Goal: Task Accomplishment & Management: Complete application form

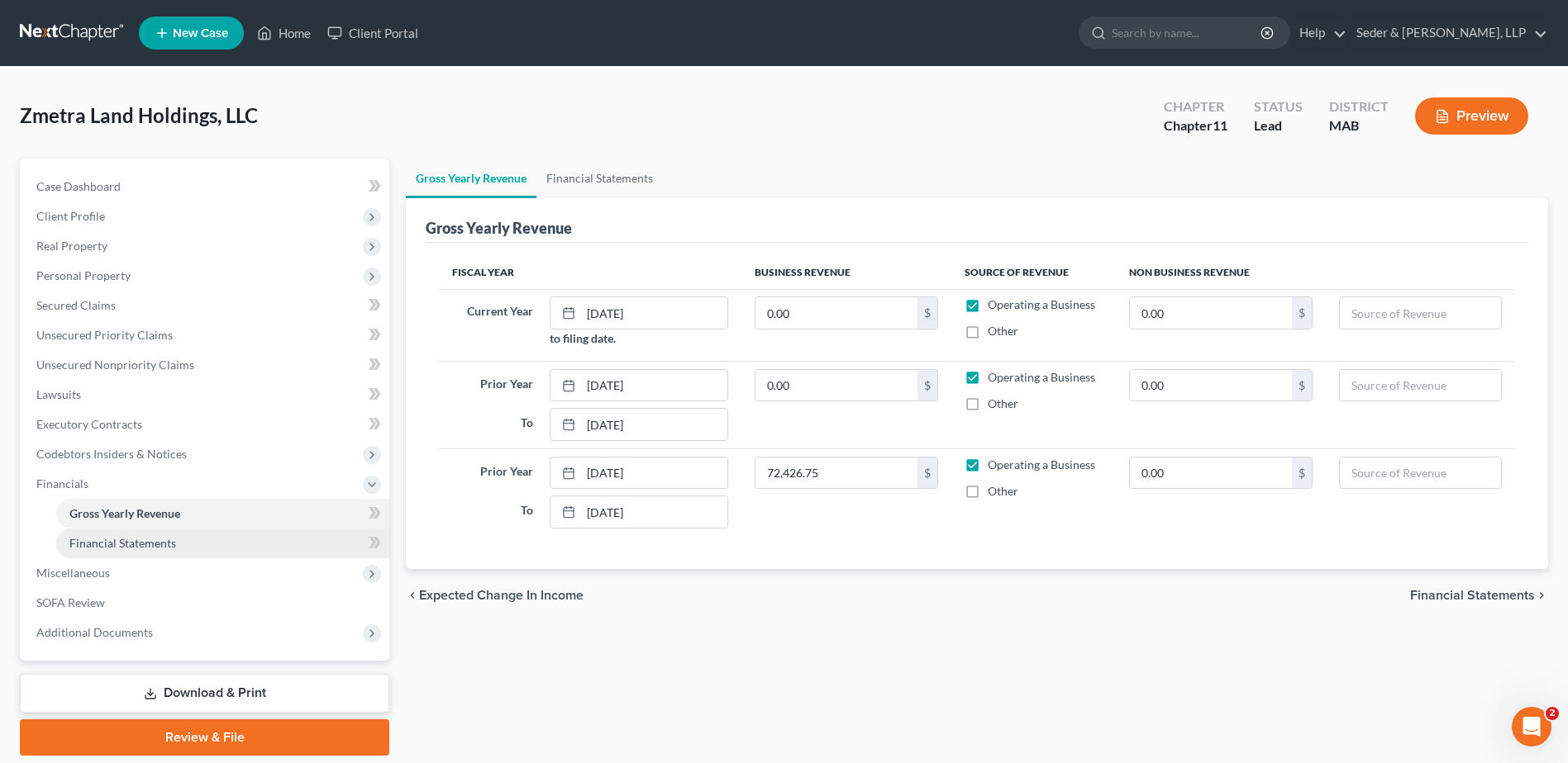
click at [176, 553] on link "Financial Statements" at bounding box center [223, 543] width 333 height 30
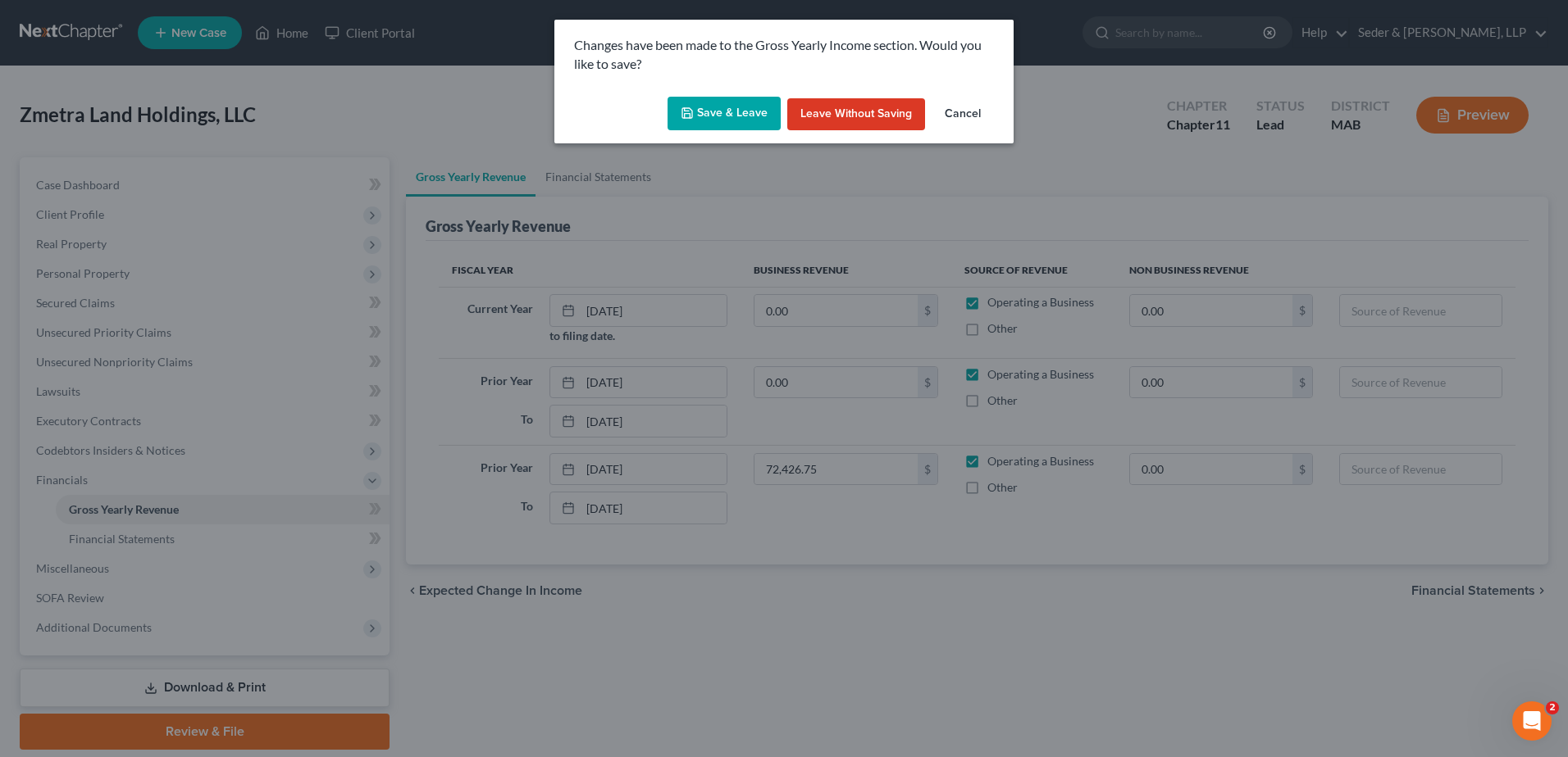
click at [717, 121] on button "Save & Leave" at bounding box center [724, 114] width 113 height 34
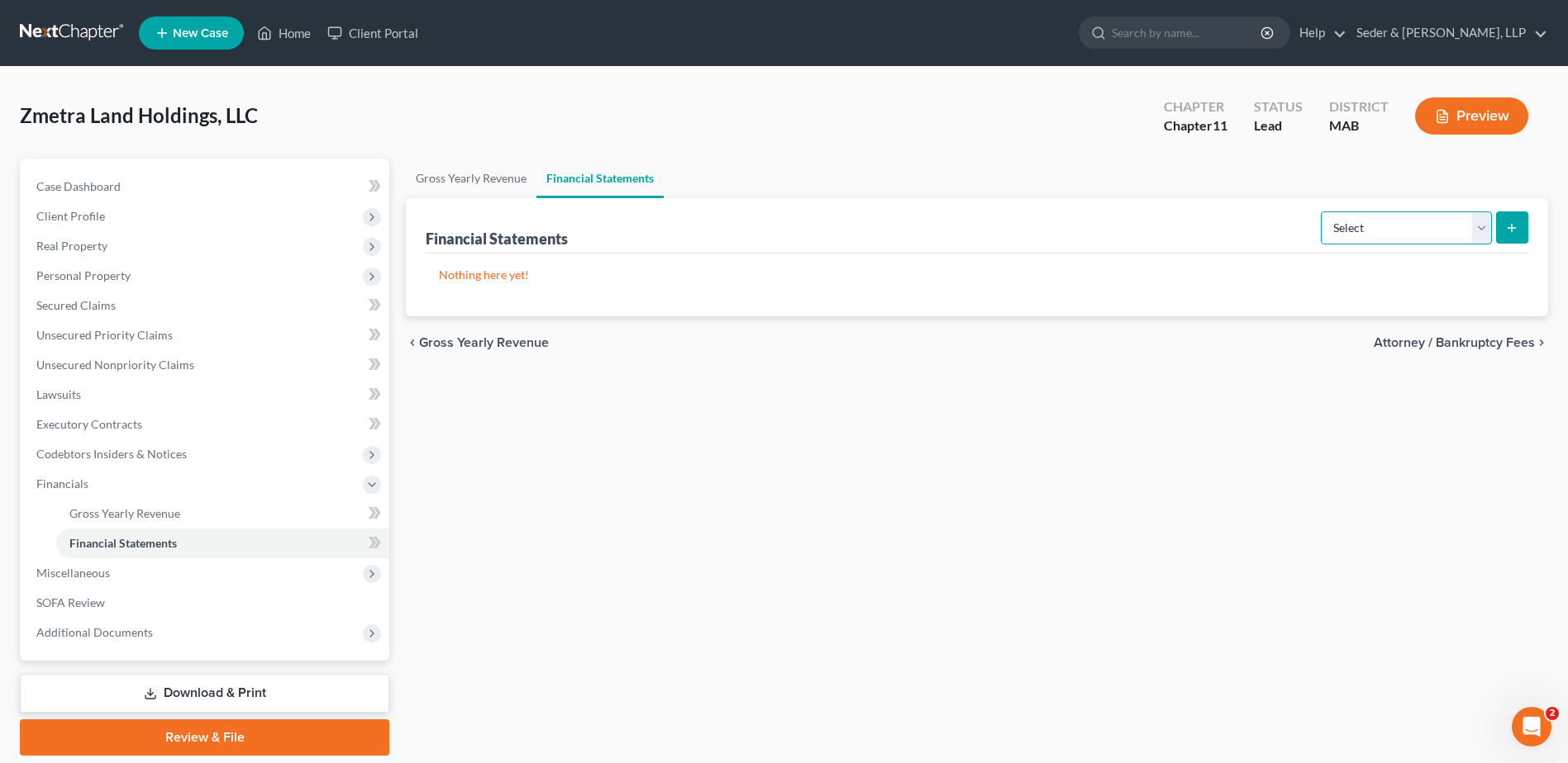
click at [1480, 233] on select "Select Auditor Bookkeeper Creditor Pension Contribution Records Keeper Tax Cons…" at bounding box center [1406, 228] width 171 height 33
select select "bookkeeper"
click at [1323, 212] on select "Select Auditor Bookkeeper Creditor Pension Contribution Records Keeper Tax Cons…" at bounding box center [1406, 228] width 171 height 33
click at [1514, 237] on button "submit" at bounding box center [1512, 228] width 33 height 33
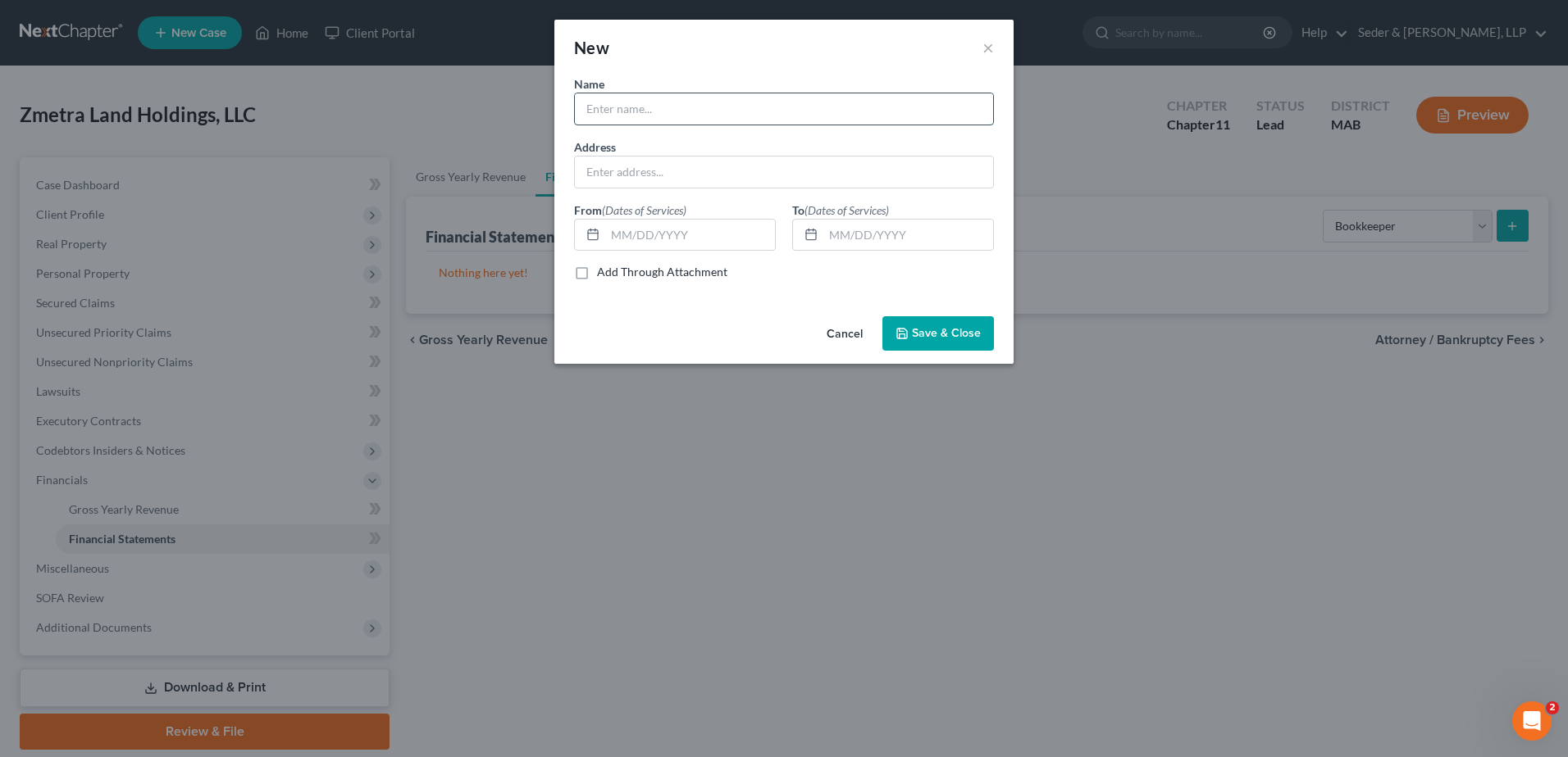
click at [800, 117] on input "text" at bounding box center [784, 109] width 419 height 31
type input "[PERSON_NAME]"
type input "[STREET_ADDRESS]"
click at [970, 340] on span "Save & Close" at bounding box center [946, 333] width 69 height 14
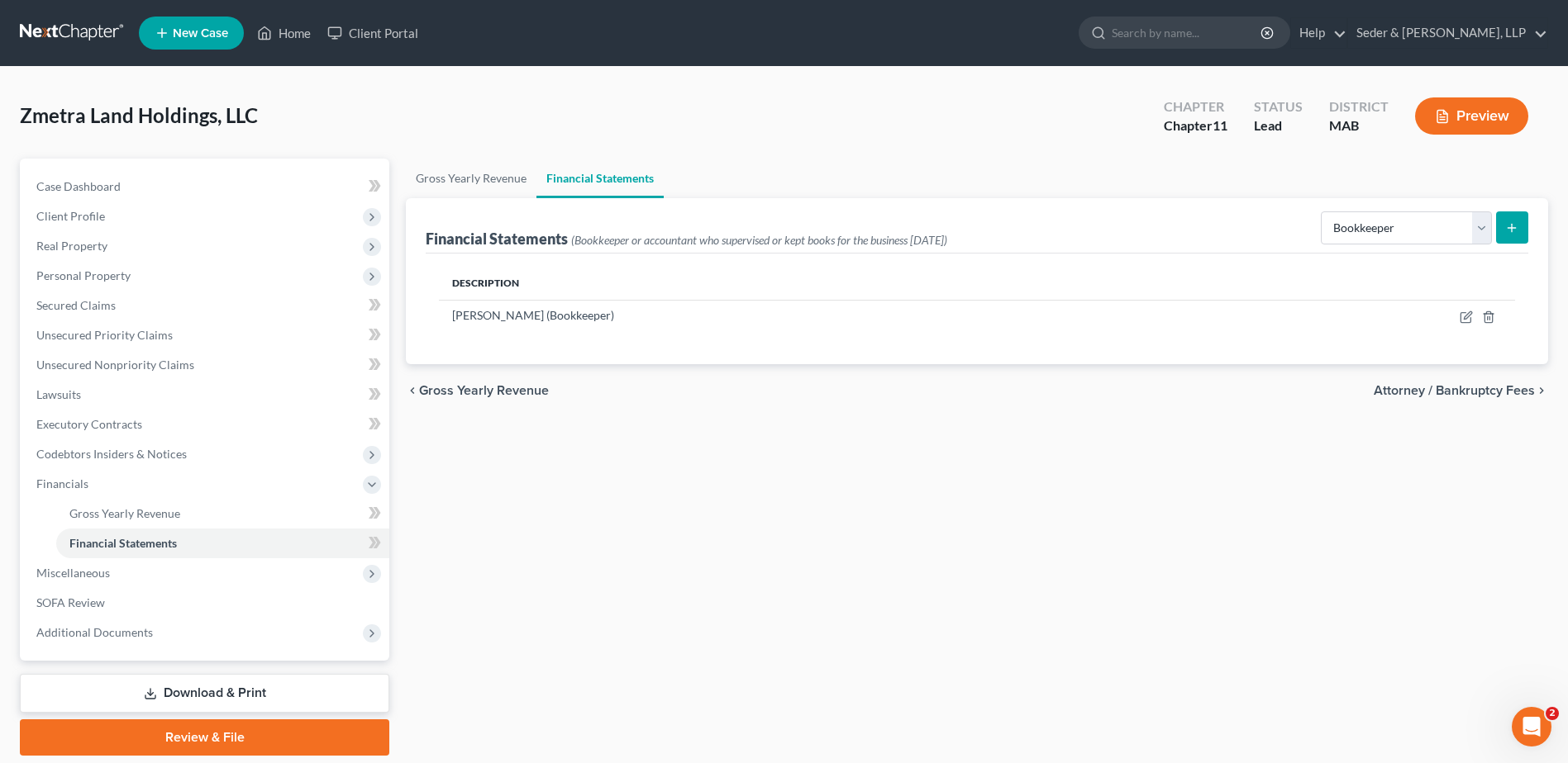
click at [1294, 566] on div "Gross Yearly Revenue Financial Statements Financial Statements (Bookkeeper or a…" at bounding box center [977, 457] width 1158 height 598
click at [89, 583] on span "Miscellaneous" at bounding box center [206, 573] width 366 height 30
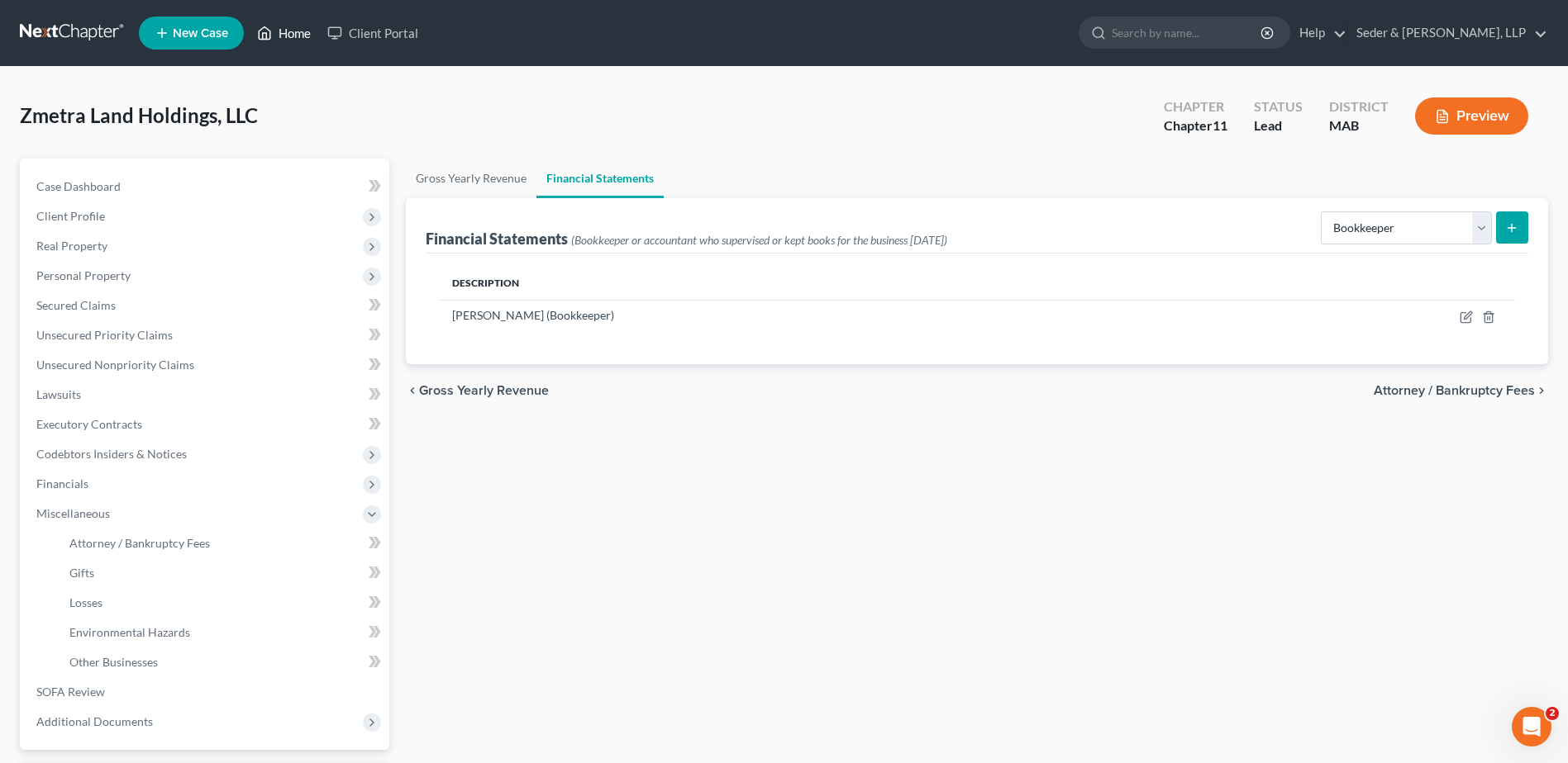
click at [293, 35] on link "Home" at bounding box center [283, 33] width 70 height 30
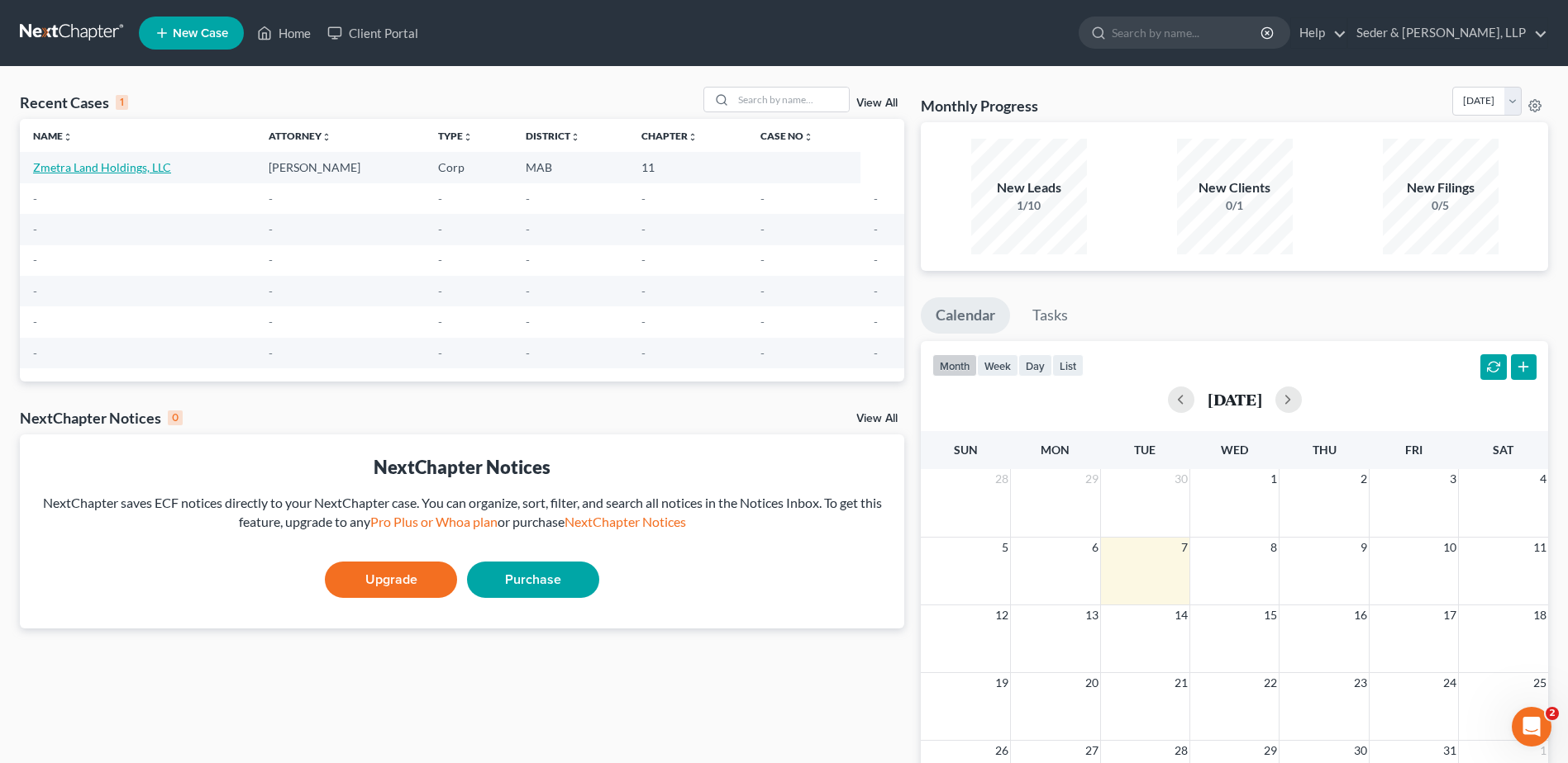
click at [150, 166] on link "Zmetra Land Holdings, LLC" at bounding box center [101, 167] width 138 height 14
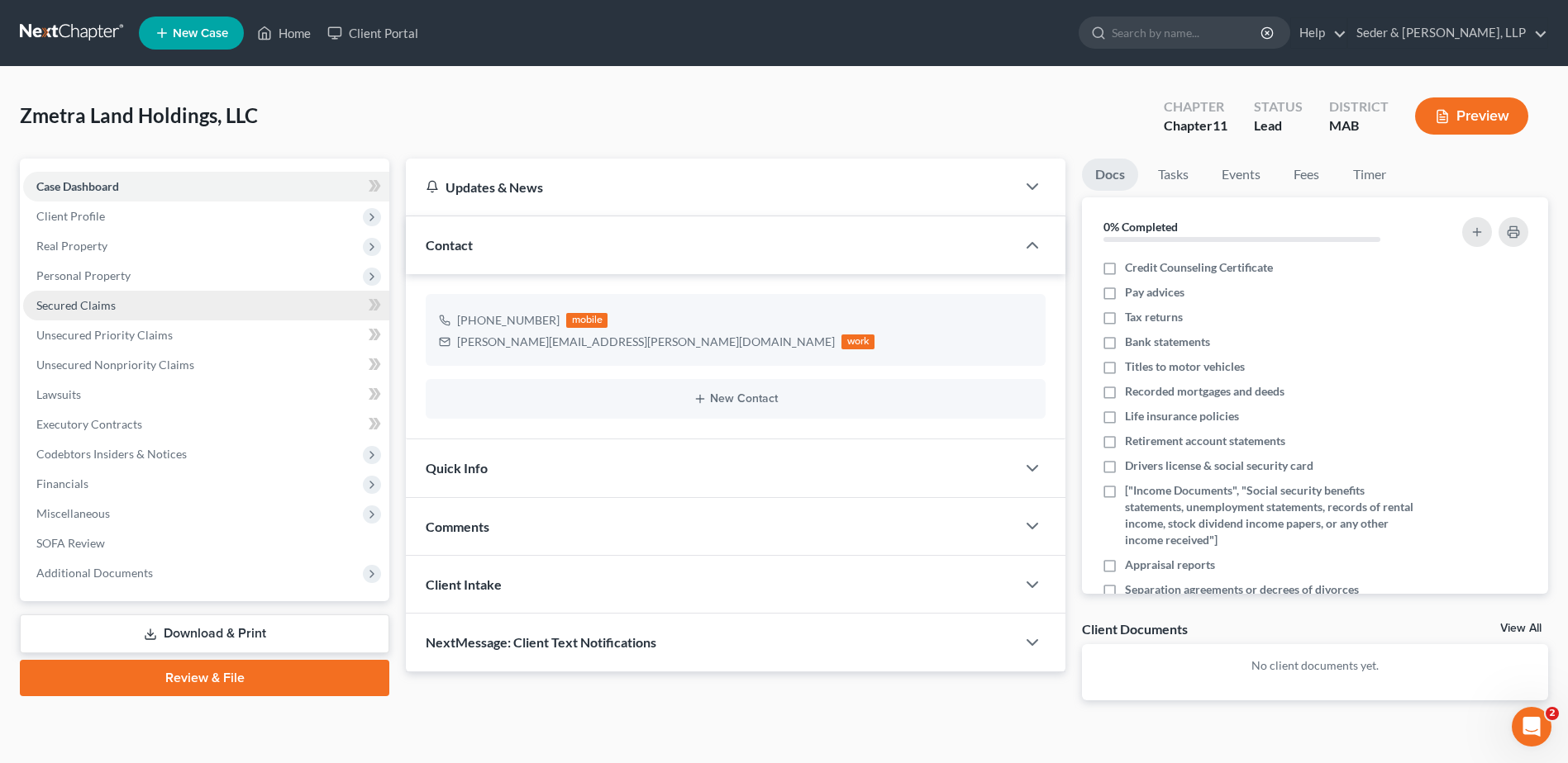
click at [102, 312] on span "Secured Claims" at bounding box center [76, 305] width 79 height 14
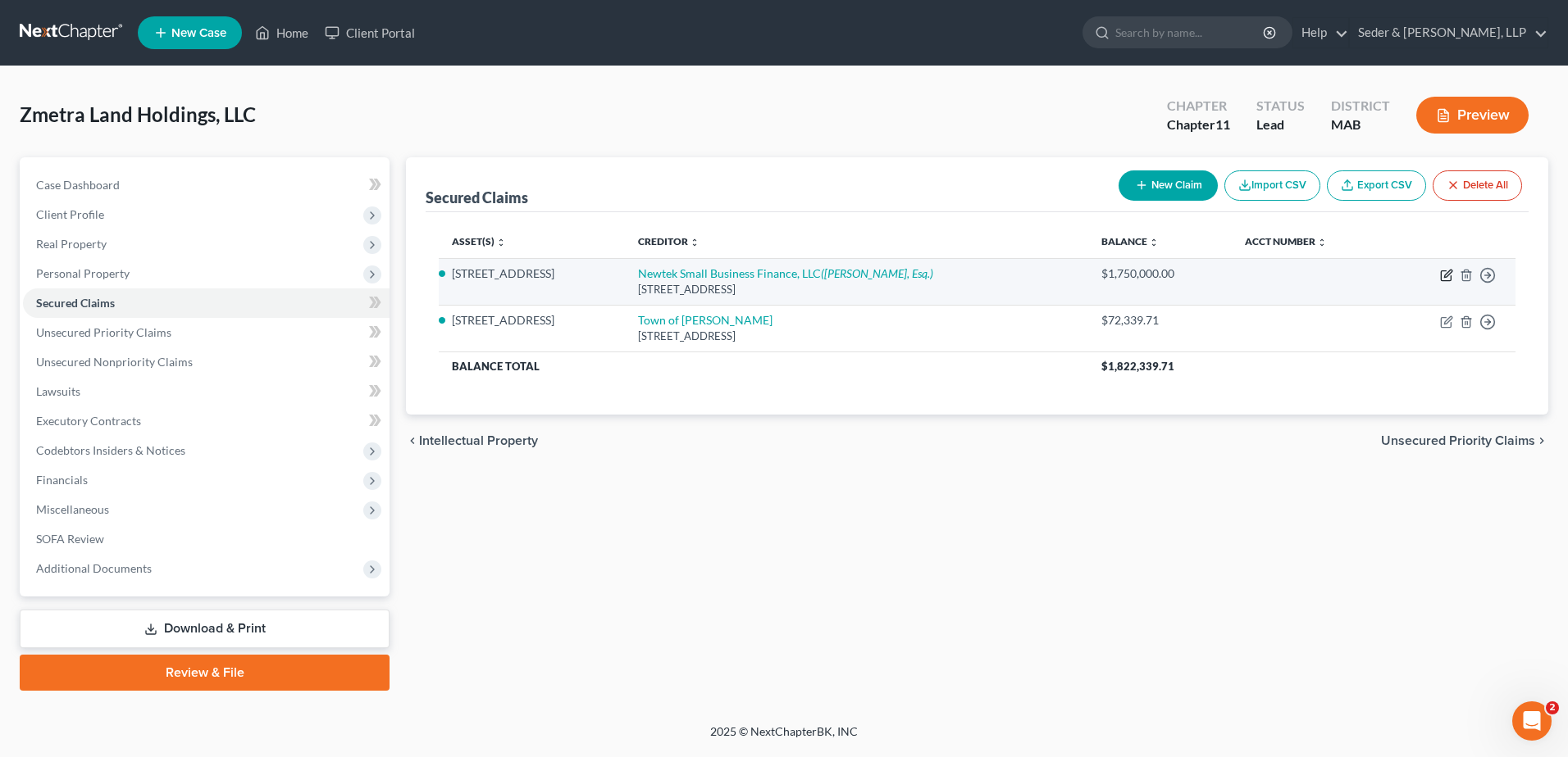
click at [1444, 279] on icon "button" at bounding box center [1446, 275] width 13 height 13
select select "35"
select select "0"
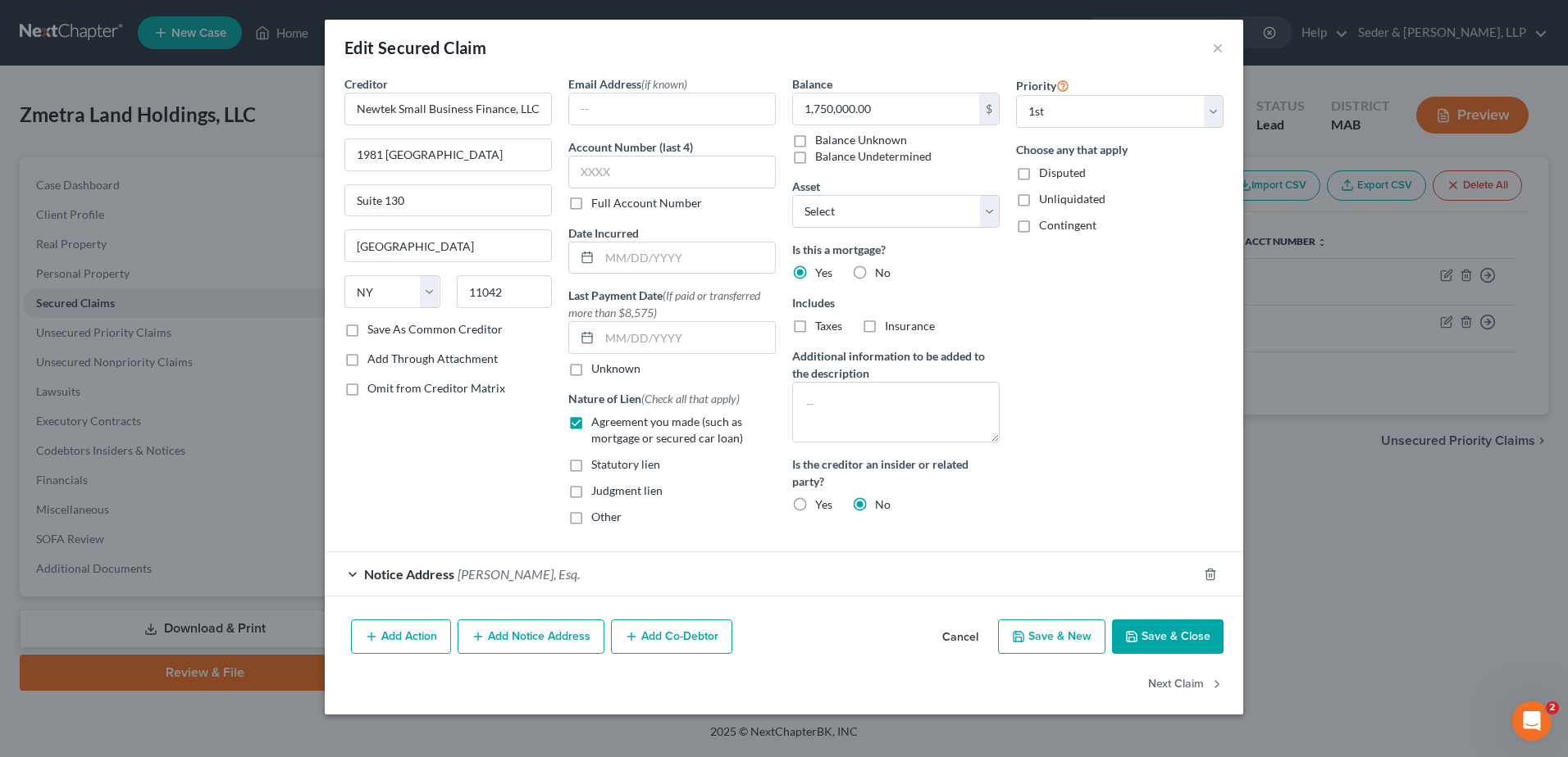
click at [539, 643] on button "Add Notice Address" at bounding box center [531, 636] width 146 height 34
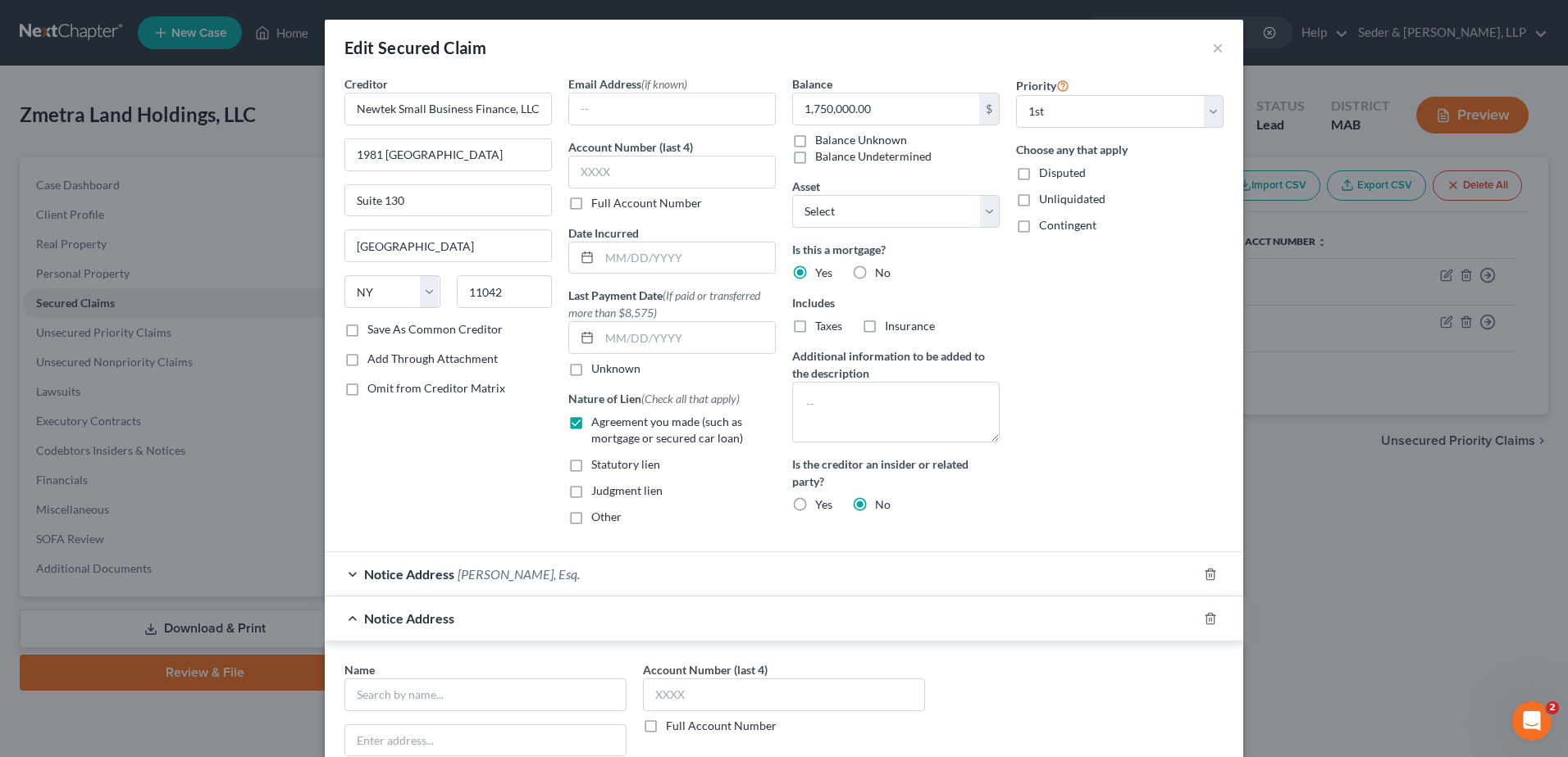
scroll to position [245, 0]
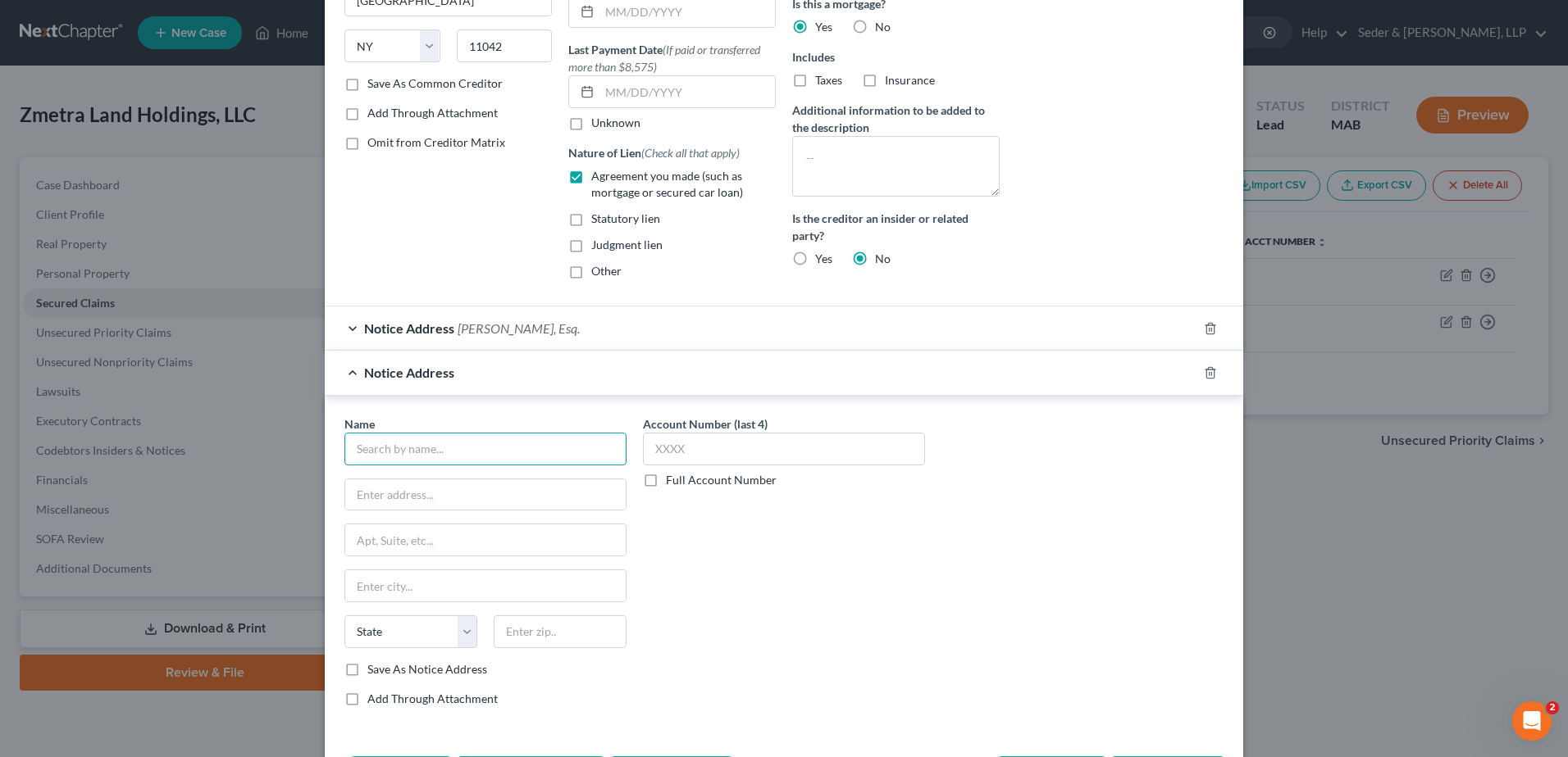
click at [469, 444] on input "text" at bounding box center [485, 449] width 282 height 32
type input "[PERSON_NAME] Solar, Esq."
type input "[PERSON_NAME] [PERSON_NAME] P.C."
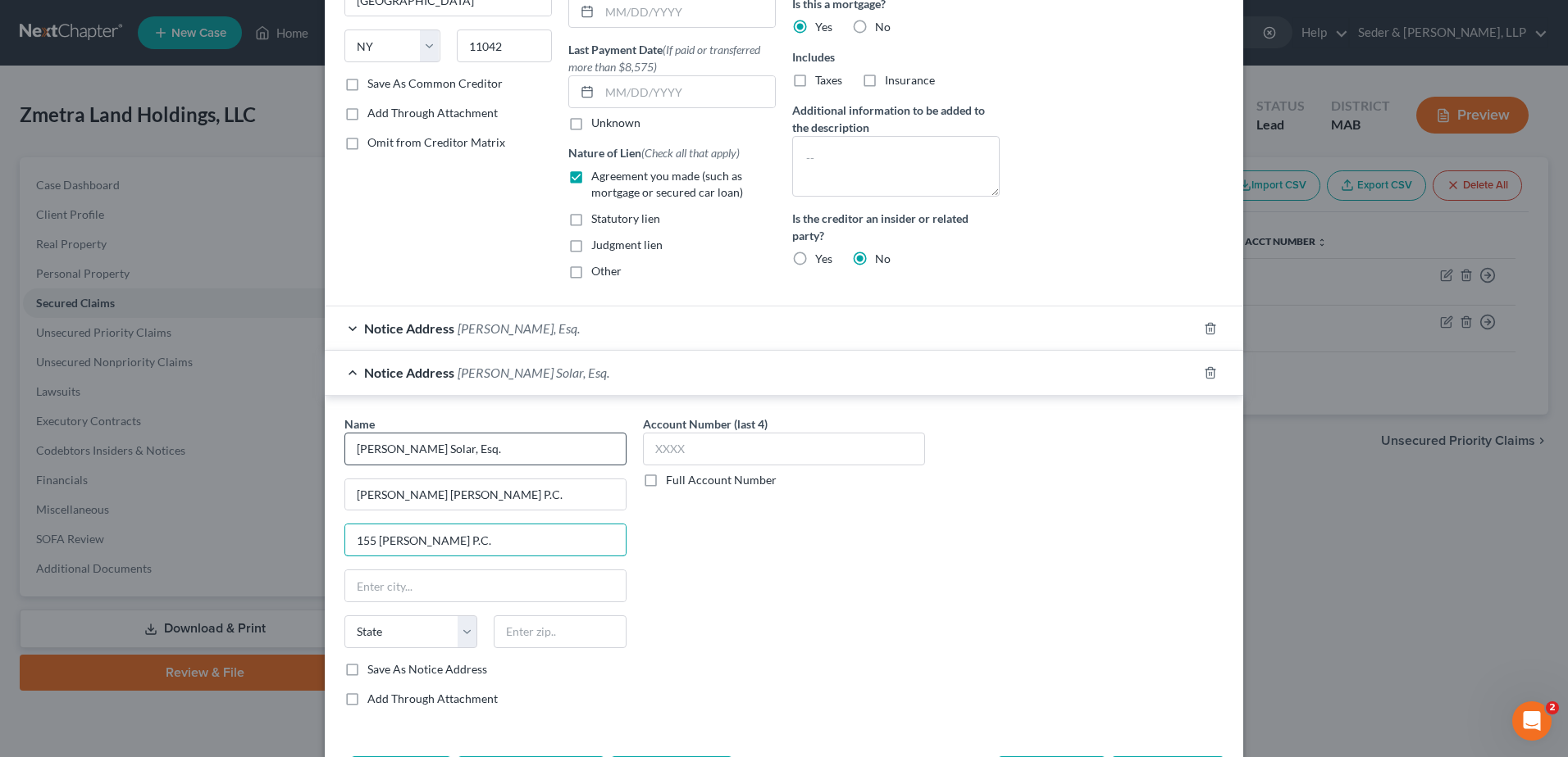
type input "155 [PERSON_NAME] P.C."
type input "02110"
type input "[GEOGRAPHIC_DATA]"
select select "22"
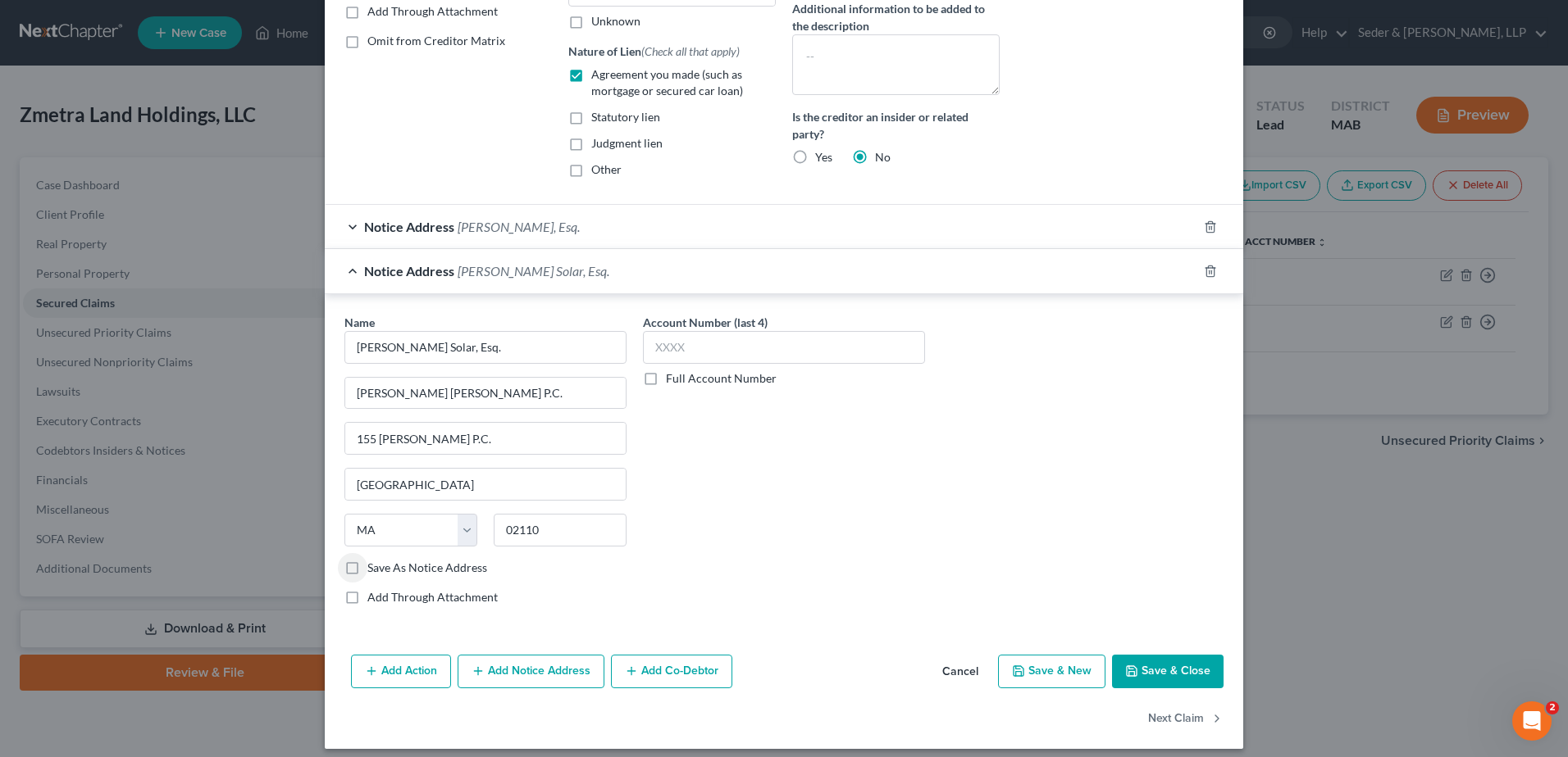
scroll to position [359, 0]
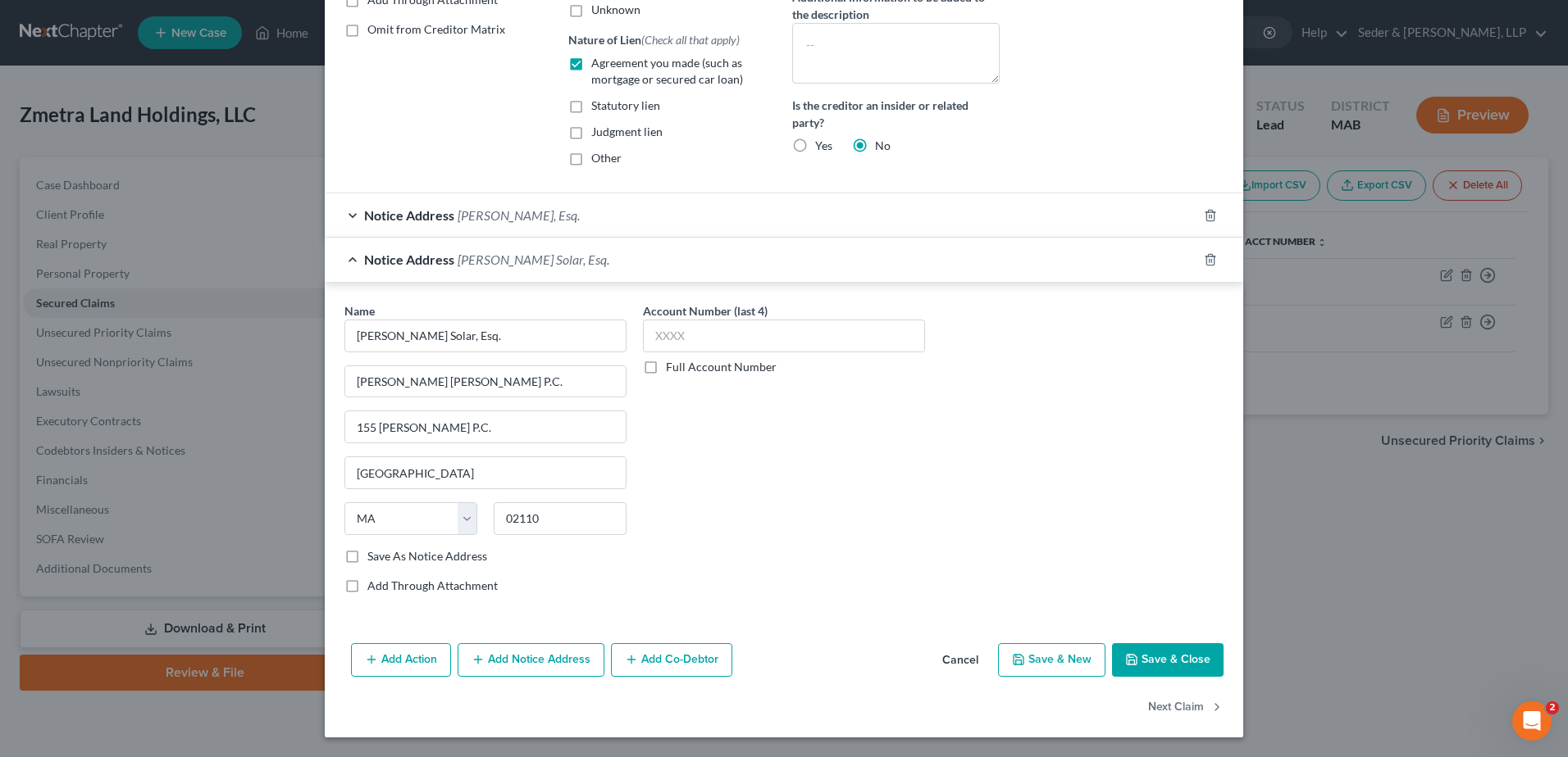
click at [1155, 667] on button "Save & Close" at bounding box center [1168, 660] width 112 height 34
